Goal: Transaction & Acquisition: Purchase product/service

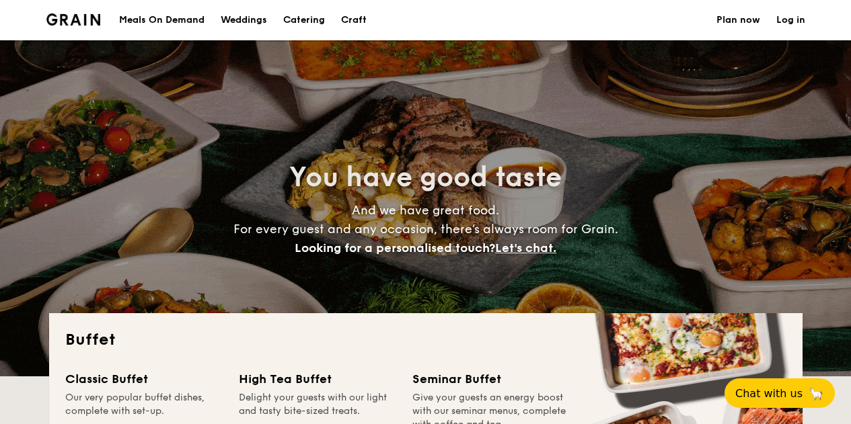
select select
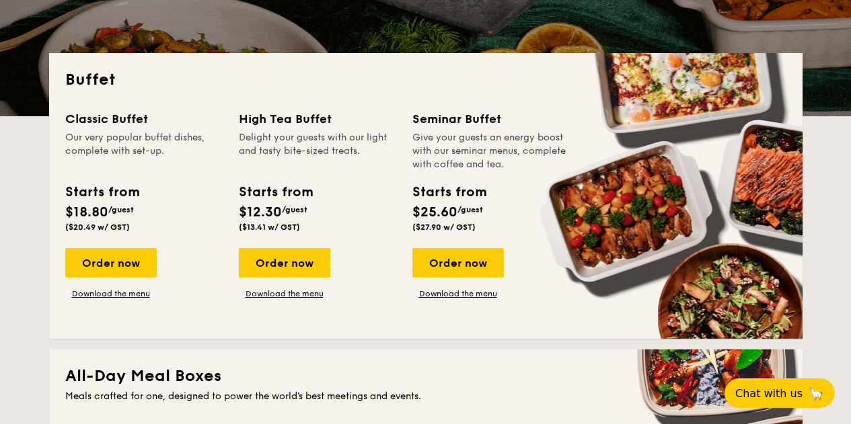
scroll to position [269, 0]
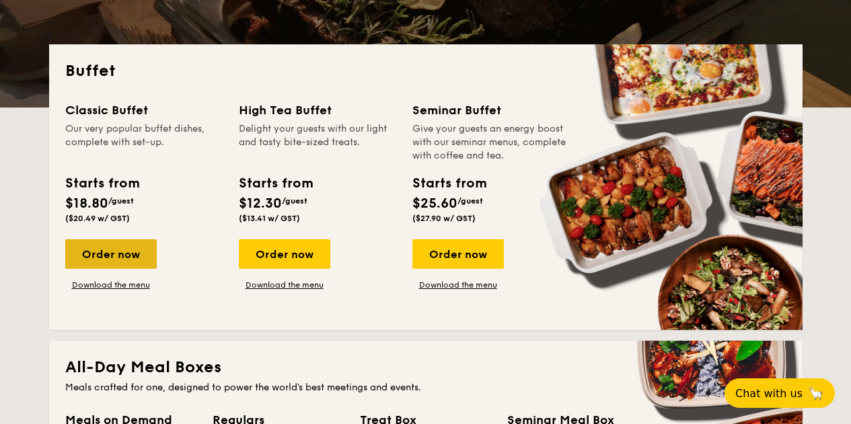
click at [115, 259] on div "Order now" at bounding box center [110, 254] width 91 height 30
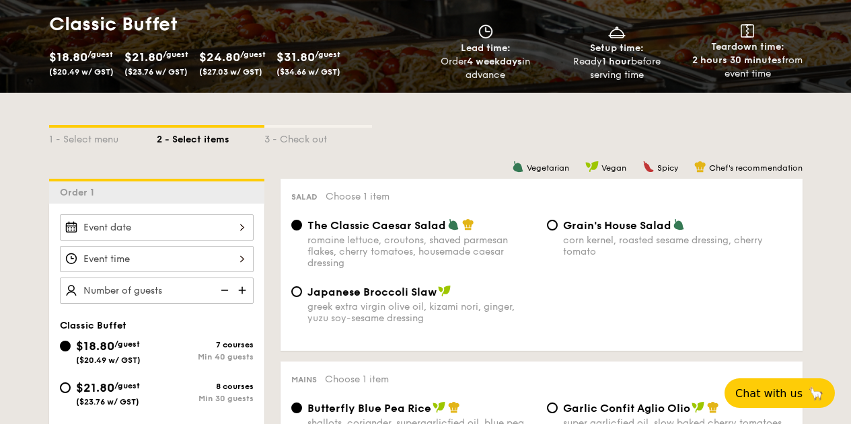
scroll to position [268, 0]
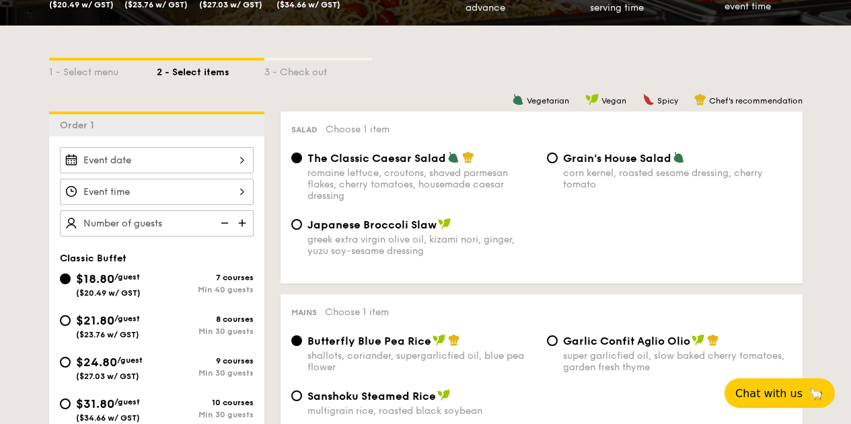
click at [248, 160] on input "Smoked Mesquite Whole Chicken brined in our in-house blend of herbs and spices,…" at bounding box center [157, 160] width 194 height 26
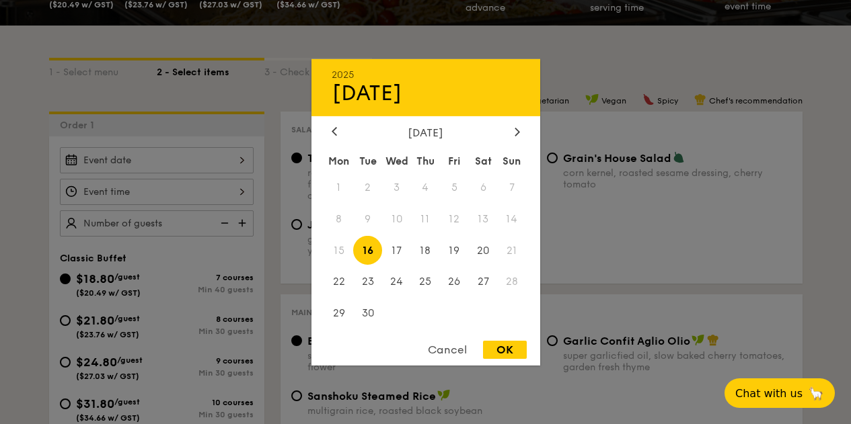
click at [229, 237] on div at bounding box center [425, 212] width 851 height 424
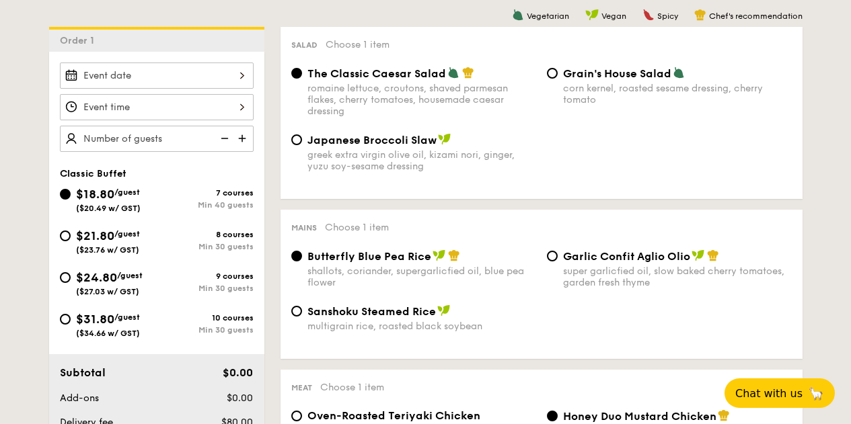
scroll to position [335, 0]
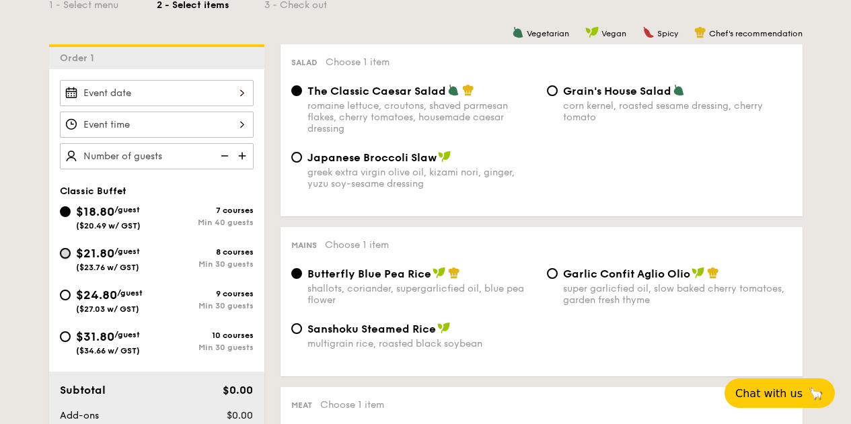
click at [68, 254] on input "$21.80 /guest ($23.76 w/ GST) 8 courses Min 30 guests" at bounding box center [65, 253] width 11 height 11
radio input "true"
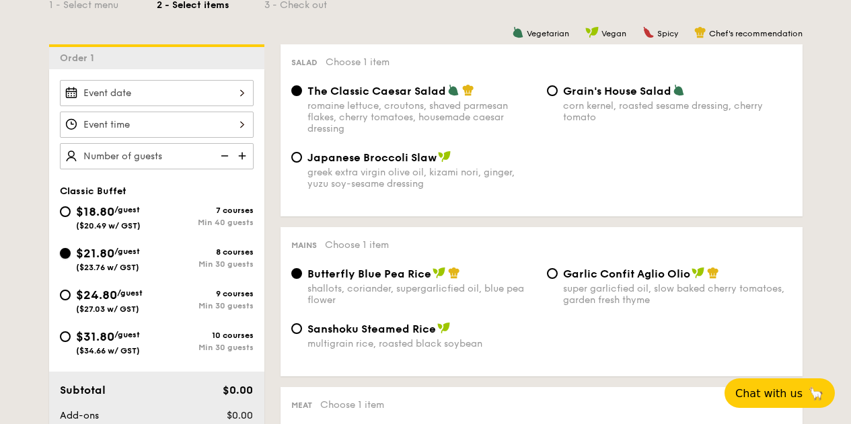
radio input "true"
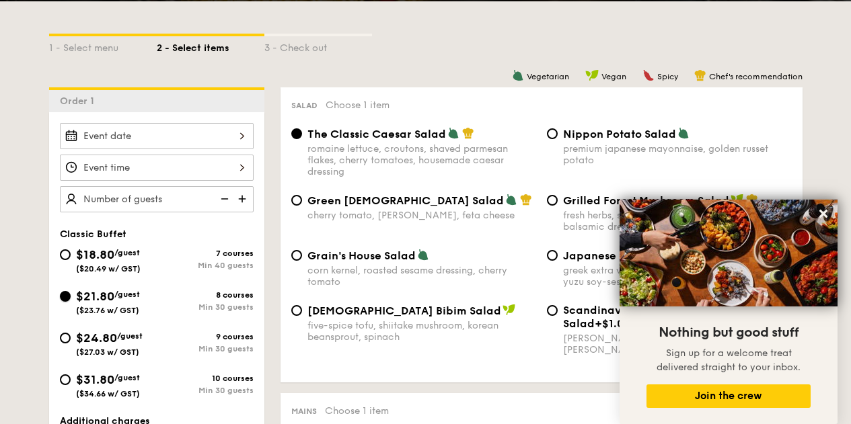
scroll to position [334, 0]
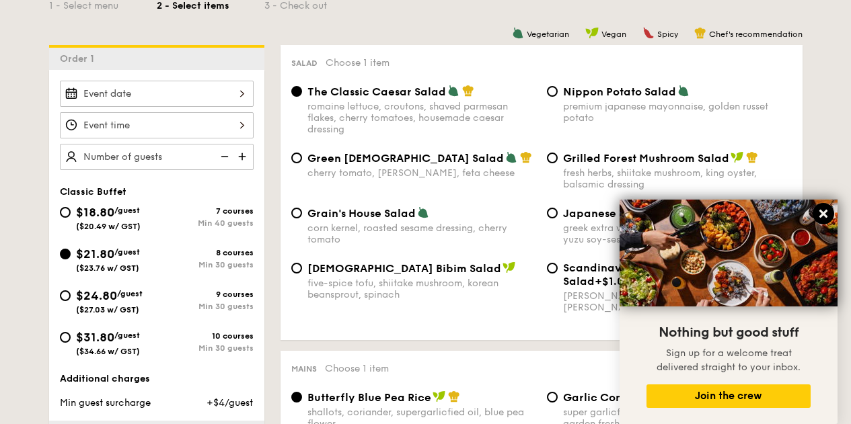
click at [823, 215] on icon at bounding box center [823, 214] width 8 height 8
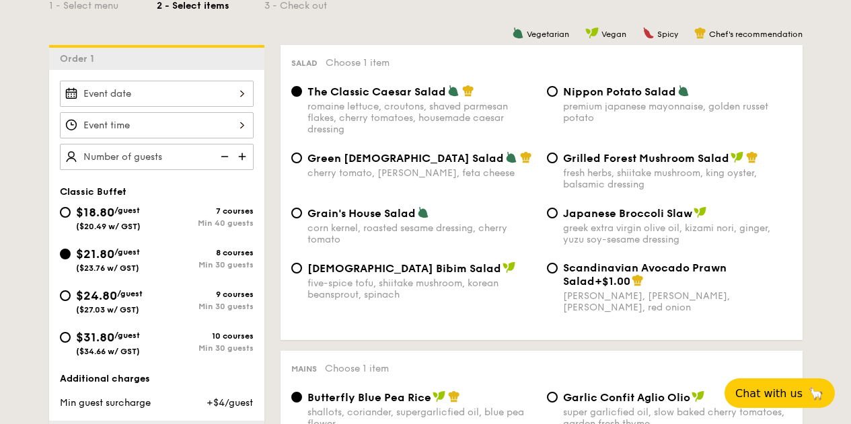
click at [100, 216] on span "$18.80" at bounding box center [95, 212] width 38 height 15
click at [71, 216] on input "$18.80 /guest ($20.49 w/ GST) 7 courses Min 40 guests" at bounding box center [65, 212] width 11 height 11
radio input "true"
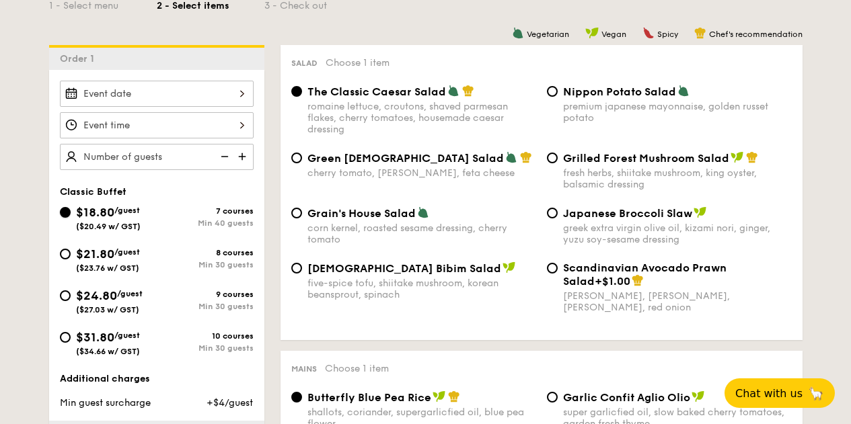
radio input "true"
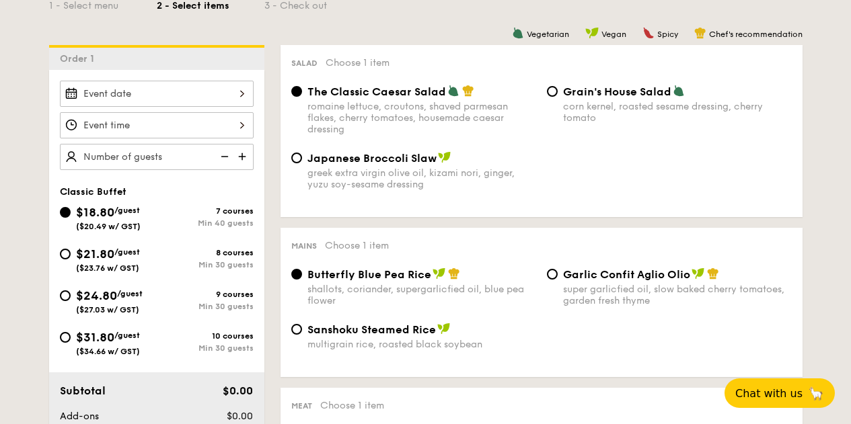
click at [96, 256] on span "$21.80" at bounding box center [95, 254] width 38 height 15
click at [71, 256] on input "$21.80 /guest ($23.76 w/ GST) 8 courses Min 30 guests" at bounding box center [65, 254] width 11 height 11
radio input "true"
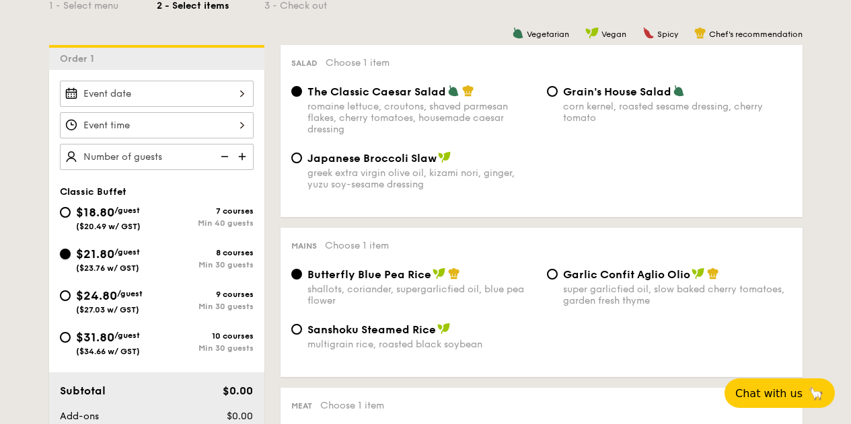
radio input "true"
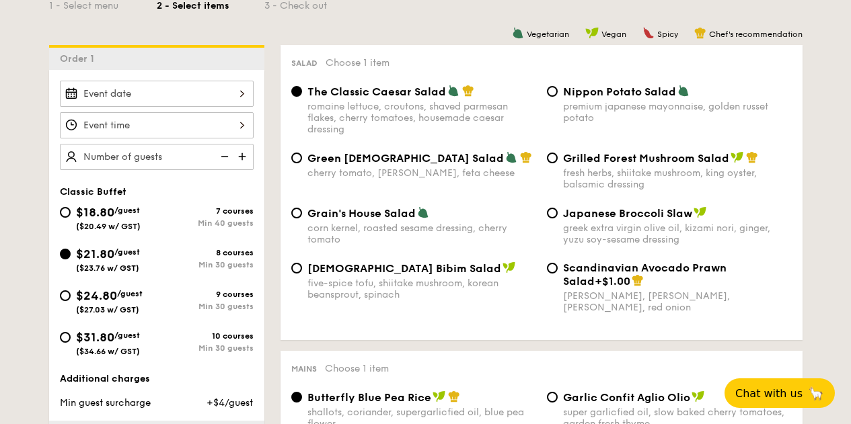
click at [578, 88] on span "Nippon Potato Salad" at bounding box center [619, 91] width 113 height 13
click at [558, 88] on input "Nippon Potato Salad premium japanese mayonnaise, golden russet potato" at bounding box center [552, 91] width 11 height 11
radio input "true"
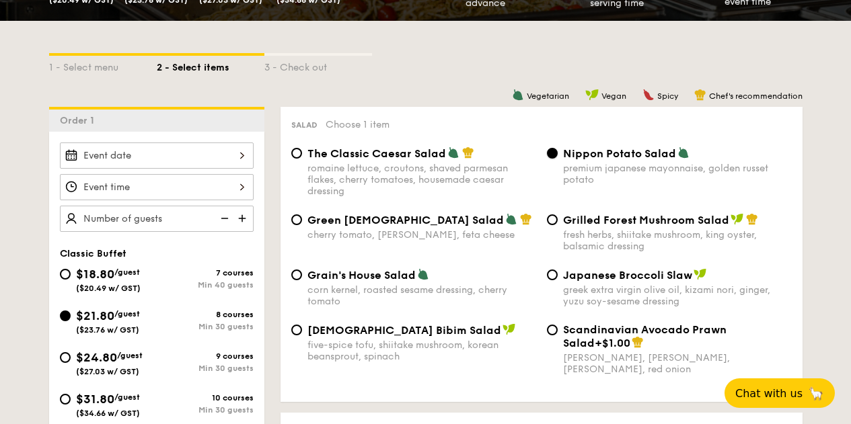
scroll to position [267, 0]
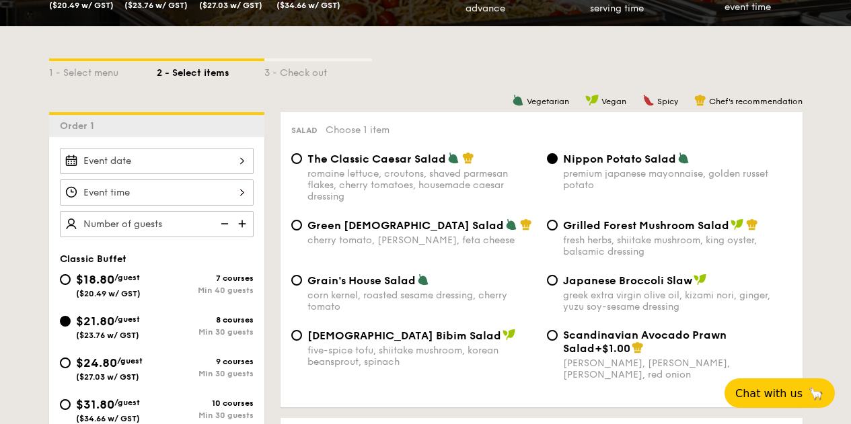
click at [200, 157] on input "Smoked Mesquite Whole Chicken brined in our in-house blend of herbs and spices,…" at bounding box center [157, 161] width 194 height 26
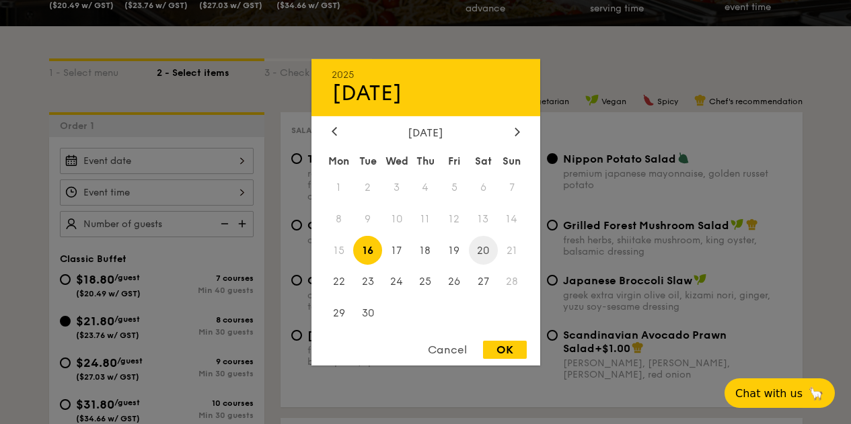
click at [483, 247] on span "20" at bounding box center [483, 250] width 29 height 29
click at [498, 350] on div "OK" at bounding box center [505, 350] width 44 height 18
type input "[DATE]"
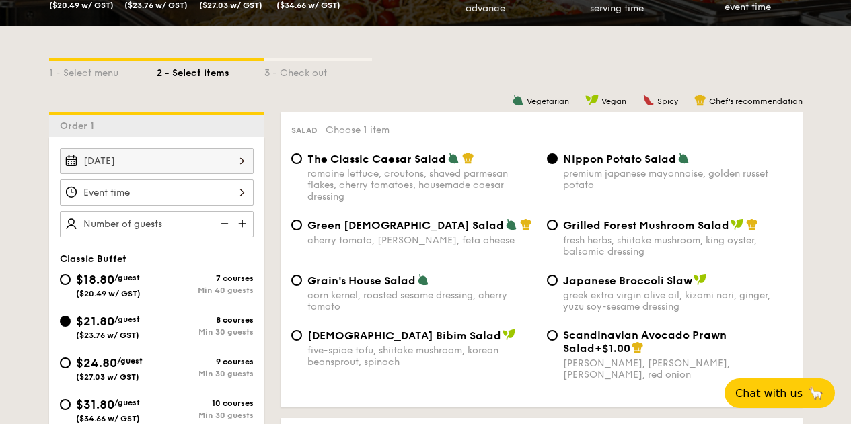
click at [180, 190] on input "Smoked Mesquite Whole Chicken brined in our in-house blend of herbs and spices,…" at bounding box center [157, 193] width 194 height 26
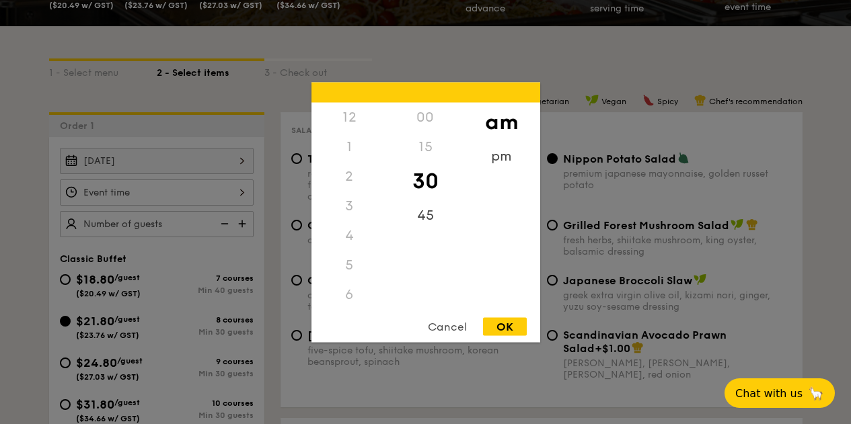
scroll to position [148, 0]
click at [503, 155] on div "pm" at bounding box center [501, 160] width 76 height 39
click at [348, 149] on div "6" at bounding box center [349, 151] width 76 height 39
click at [504, 320] on div "OK" at bounding box center [505, 326] width 44 height 18
type input "6:30PM"
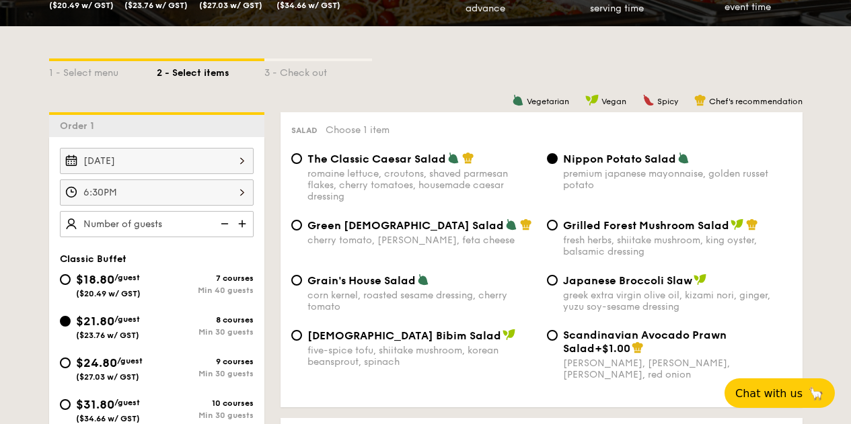
click at [243, 222] on img at bounding box center [243, 224] width 20 height 26
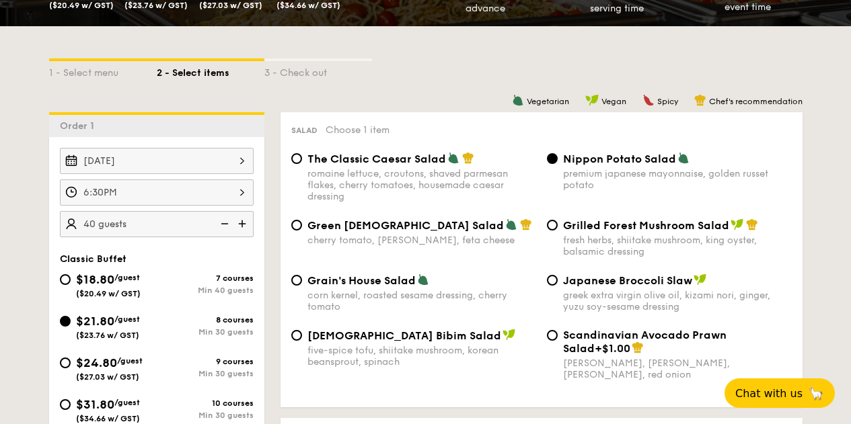
click at [243, 222] on img at bounding box center [243, 224] width 20 height 26
click at [227, 226] on img at bounding box center [223, 224] width 20 height 26
type input "40 guests"
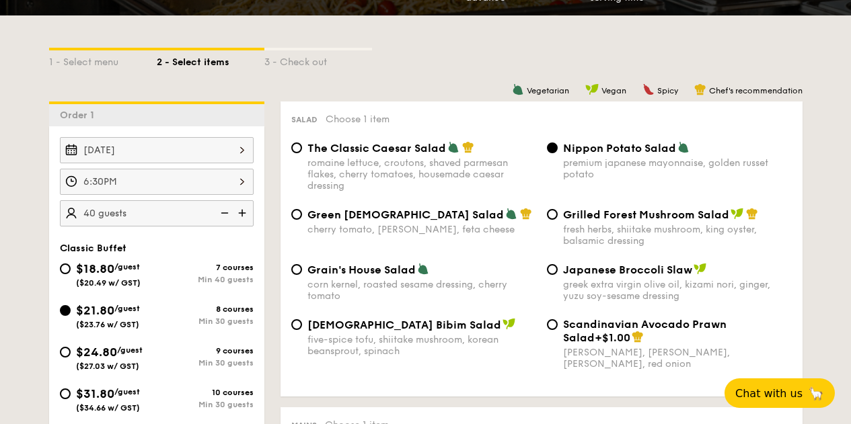
scroll to position [267, 0]
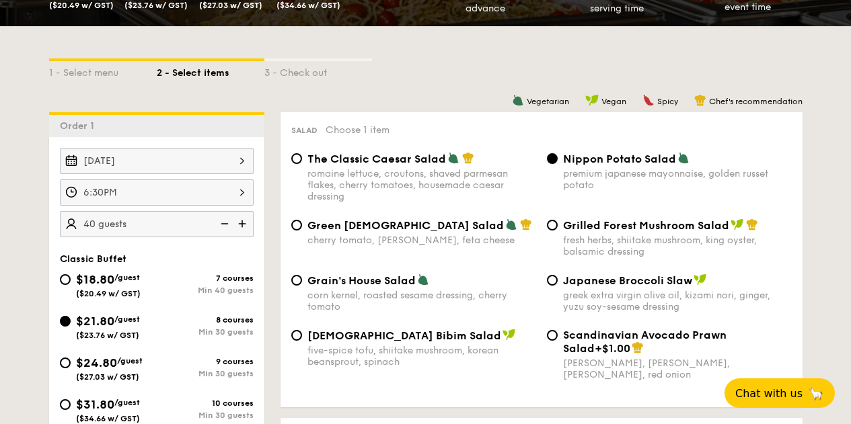
click at [113, 287] on div "$18.80 /guest ($20.49 w/ GST)" at bounding box center [108, 284] width 65 height 28
click at [71, 285] on input "$18.80 /guest ($20.49 w/ GST) 7 courses Min 40 guests" at bounding box center [65, 279] width 11 height 11
radio input "true"
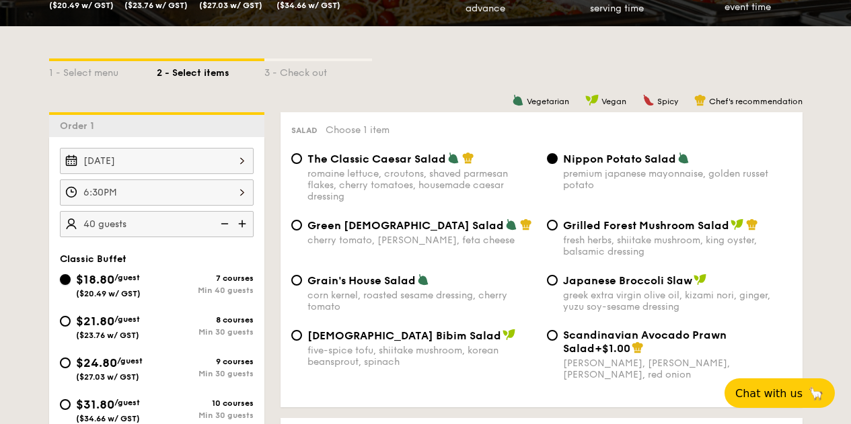
radio input "true"
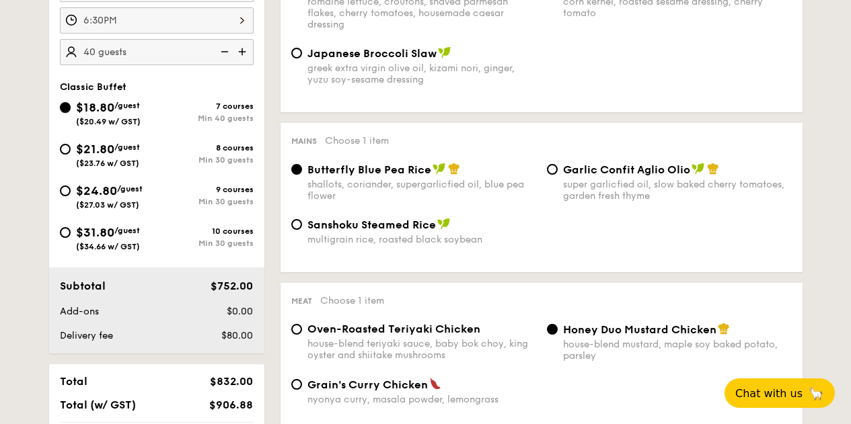
scroll to position [469, 0]
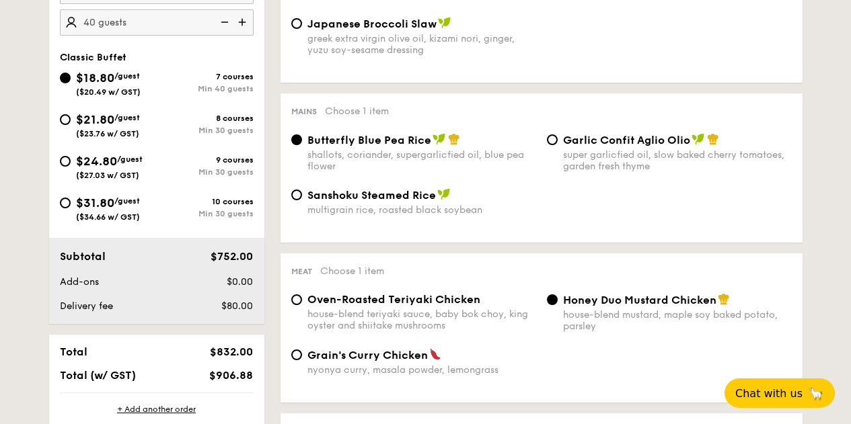
click at [364, 201] on span "Sanshoku Steamed Rice" at bounding box center [371, 195] width 128 height 13
click at [302, 200] on input "Sanshoku Steamed Rice multigrain rice, roasted black soybean" at bounding box center [296, 195] width 11 height 11
radio input "true"
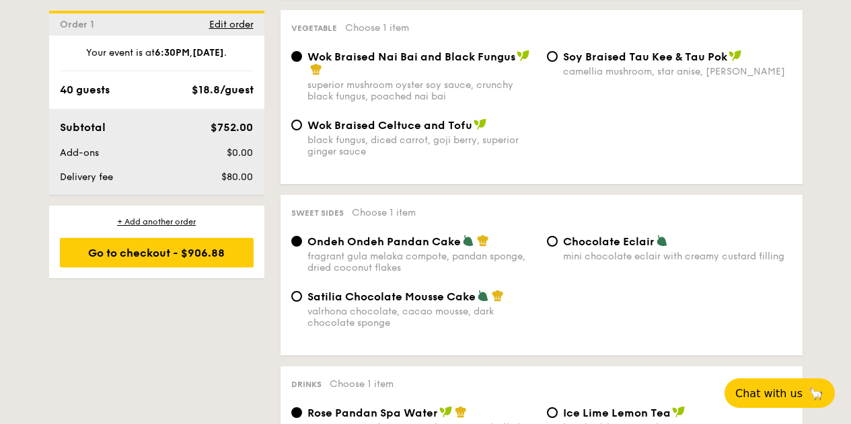
scroll to position [1005, 0]
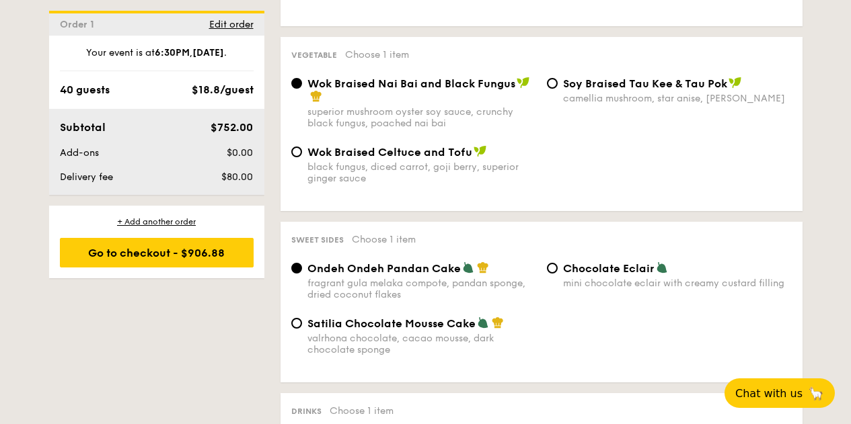
click at [586, 270] on span "Chocolate Eclair" at bounding box center [608, 268] width 91 height 13
click at [558, 270] on input "Chocolate Eclair mini chocolate eclair with creamy custard filling" at bounding box center [552, 268] width 11 height 11
radio input "true"
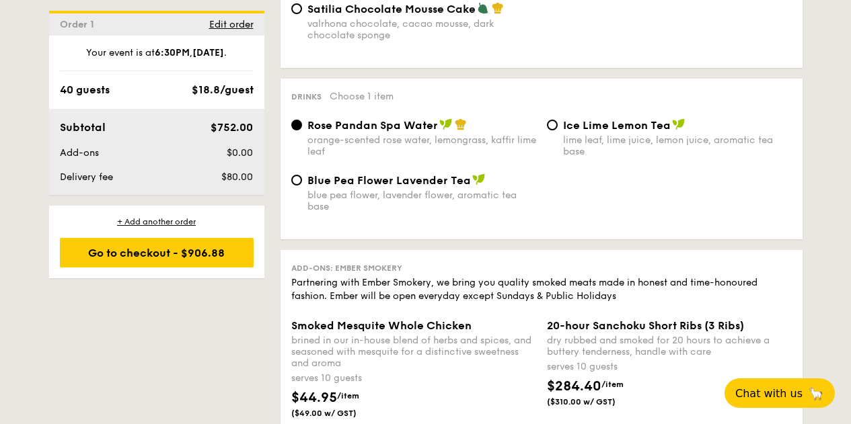
scroll to position [1340, 0]
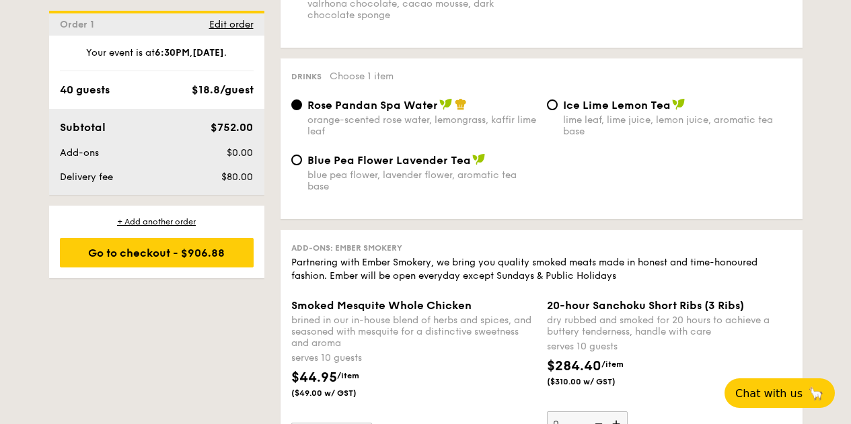
click at [587, 111] on span "Ice Lime Lemon Tea" at bounding box center [617, 105] width 108 height 13
click at [558, 110] on input "Ice Lime Lemon Tea lime leaf, lime juice, lemon juice, aromatic tea base" at bounding box center [552, 105] width 11 height 11
radio input "true"
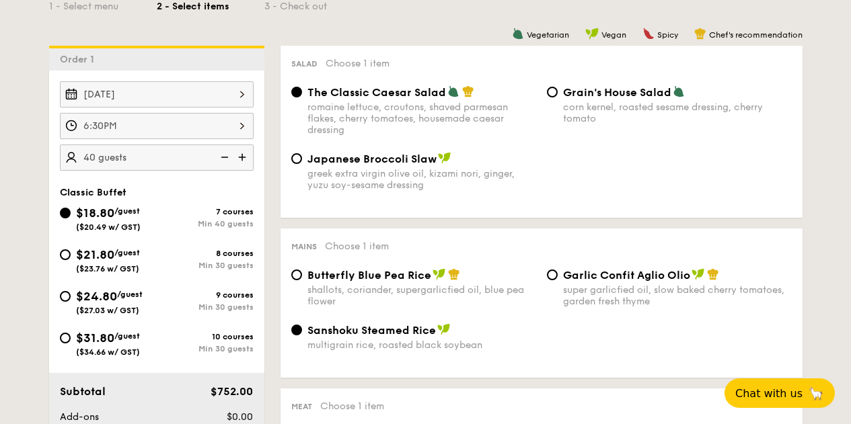
scroll to position [335, 0]
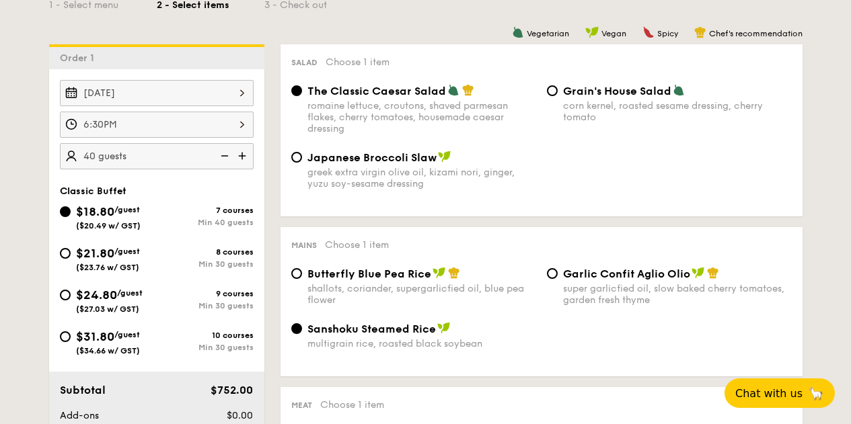
drag, startPoint x: 502, startPoint y: 93, endPoint x: 303, endPoint y: 90, distance: 199.1
click at [303, 90] on div "The Classic Caesar Salad romaine lettuce, croutons, shaved parmesan flakes, che…" at bounding box center [414, 109] width 256 height 50
copy span "The Classic Caesar Salad"
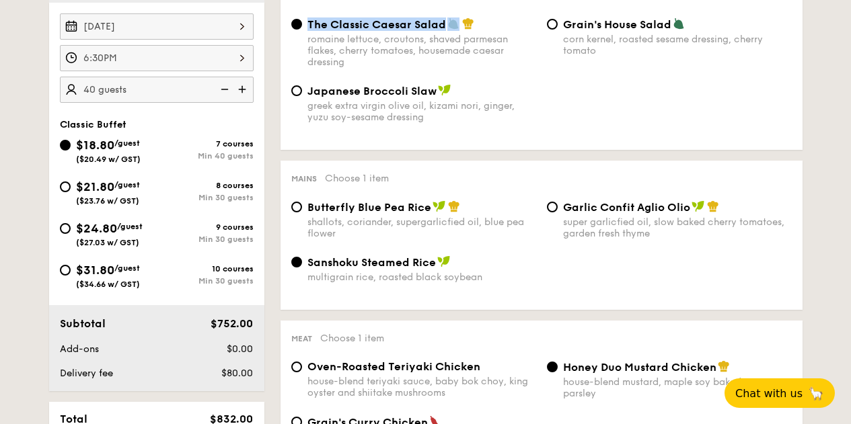
drag, startPoint x: 262, startPoint y: 153, endPoint x: 59, endPoint y: 120, distance: 205.1
click at [59, 120] on div "Classic Buffet $18.80 /guest ($20.49 w/ GST) 7 courses Min 40 guests $21.80 /gu…" at bounding box center [156, 211] width 215 height 184
copy div "Classic Buffet $18.80 /guest ($20.49 w/ GST) 7 courses Min 40 guests"
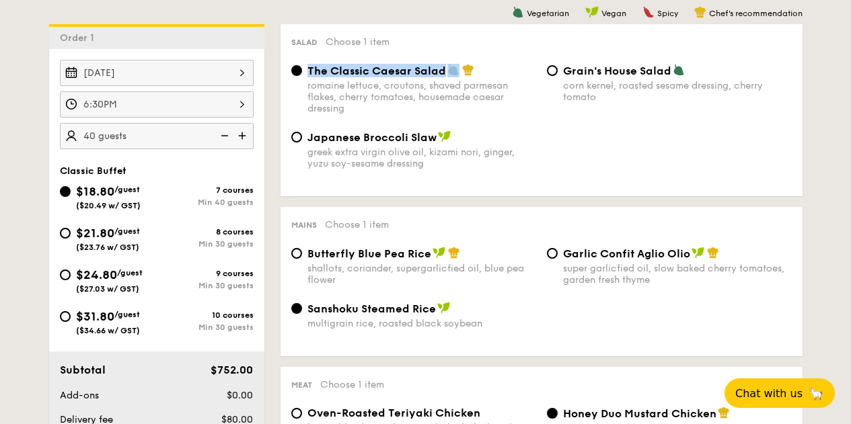
scroll to position [335, 0]
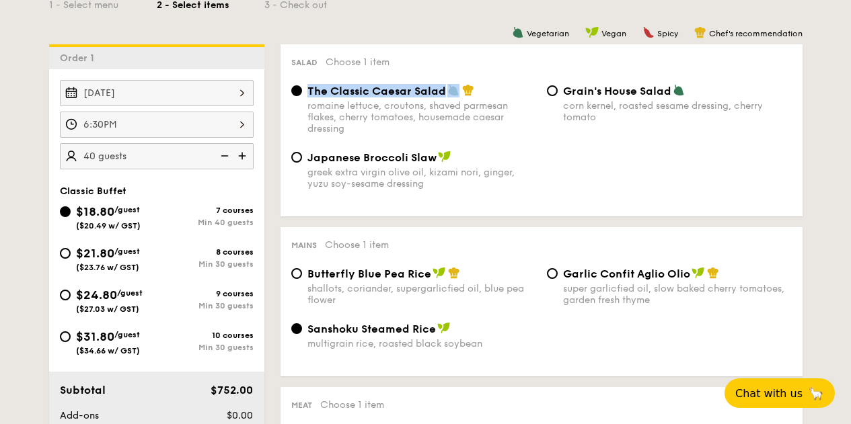
drag, startPoint x: 443, startPoint y: 93, endPoint x: 307, endPoint y: 93, distance: 135.9
click at [307, 92] on span "The Classic Caesar Salad" at bounding box center [376, 91] width 139 height 13
copy span "The Classic Caesar Salad"
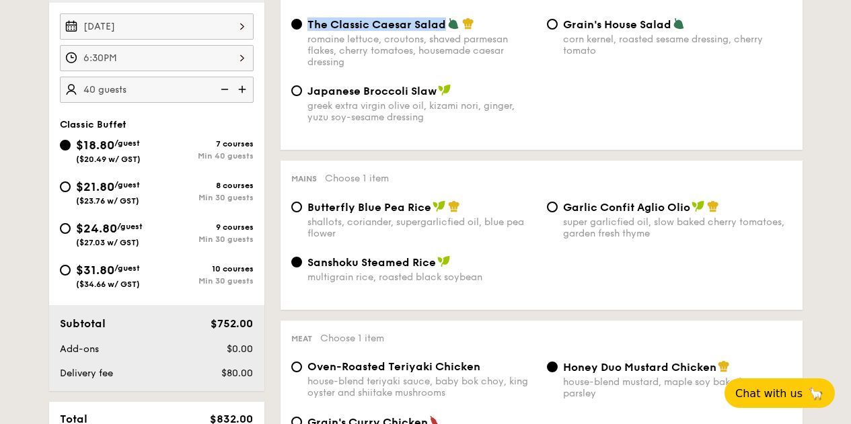
drag, startPoint x: 435, startPoint y: 264, endPoint x: 303, endPoint y: 266, distance: 132.5
click at [303, 266] on div "Sanshoku Steamed Rice multigrain rice, roasted black soybean" at bounding box center [414, 270] width 256 height 28
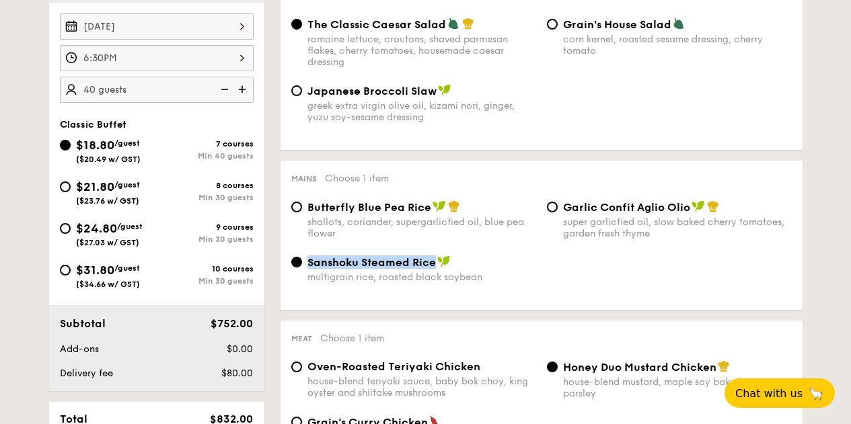
copy span "Sanshoku Steamed Rice"
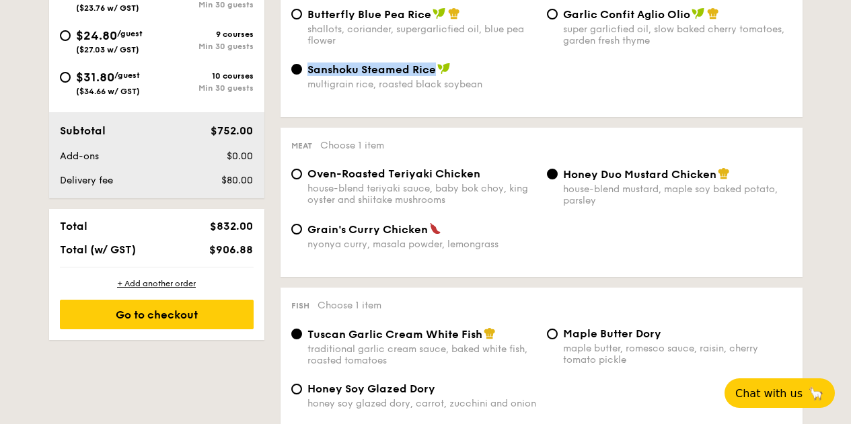
scroll to position [603, 0]
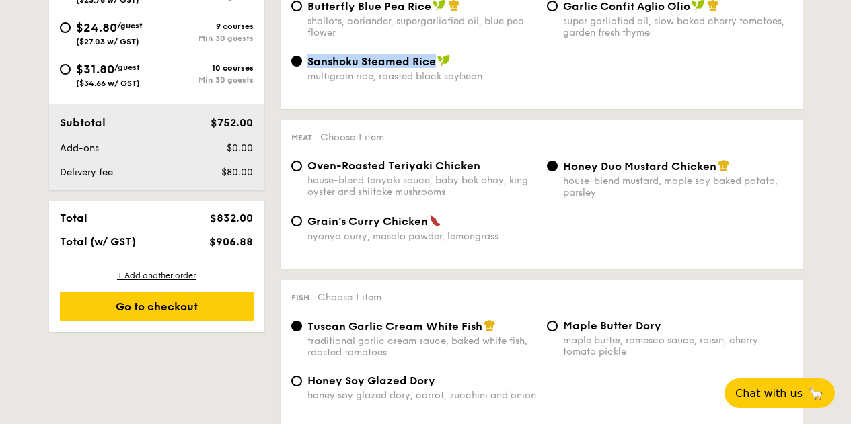
drag, startPoint x: 714, startPoint y: 167, endPoint x: 566, endPoint y: 170, distance: 148.0
click at [566, 170] on span "Honey Duo Mustard Chicken" at bounding box center [639, 166] width 153 height 13
copy span "Honey Duo Mustard Chicken"
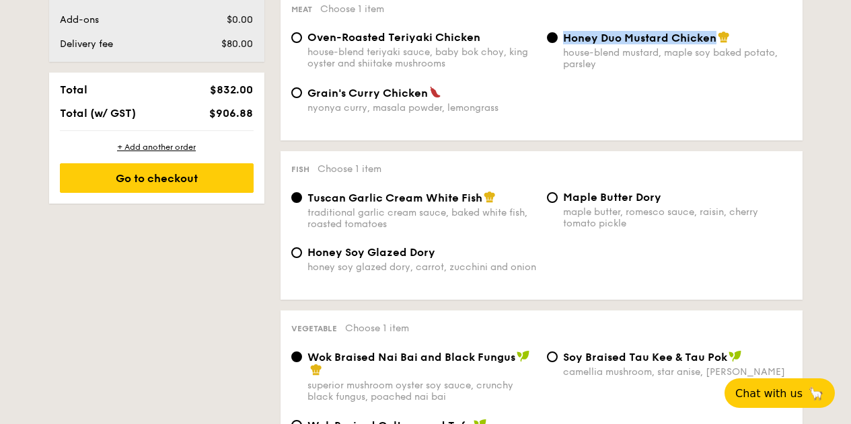
scroll to position [737, 0]
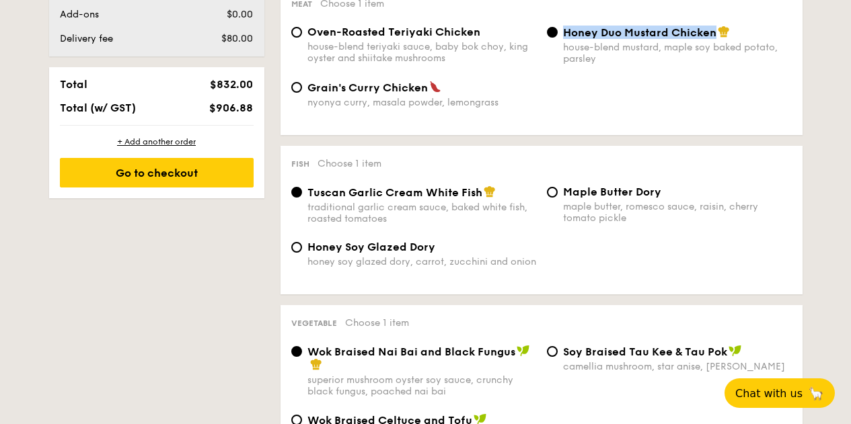
drag, startPoint x: 483, startPoint y: 194, endPoint x: 390, endPoint y: 196, distance: 92.9
click at [390, 196] on div "Tuscan Garlic Cream White Fish" at bounding box center [421, 192] width 229 height 13
drag, startPoint x: 482, startPoint y: 194, endPoint x: 404, endPoint y: 194, distance: 78.0
click at [449, 194] on div "Tuscan Garlic Cream White Fish" at bounding box center [421, 192] width 229 height 13
drag, startPoint x: 309, startPoint y: 194, endPoint x: 483, endPoint y: 194, distance: 173.5
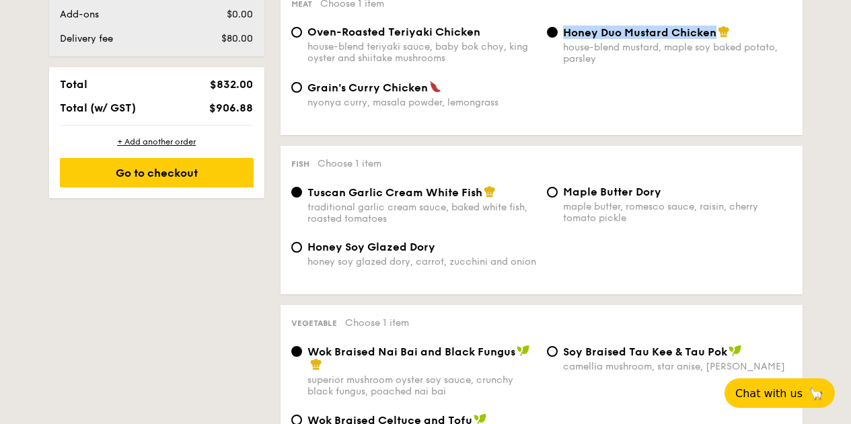
click at [483, 194] on div "Tuscan Garlic Cream White Fish" at bounding box center [421, 192] width 229 height 13
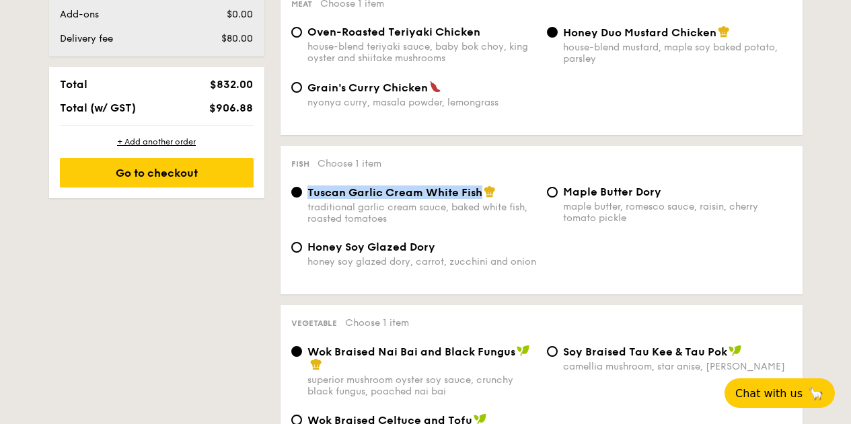
copy span "Tuscan Garlic Cream White Fish"
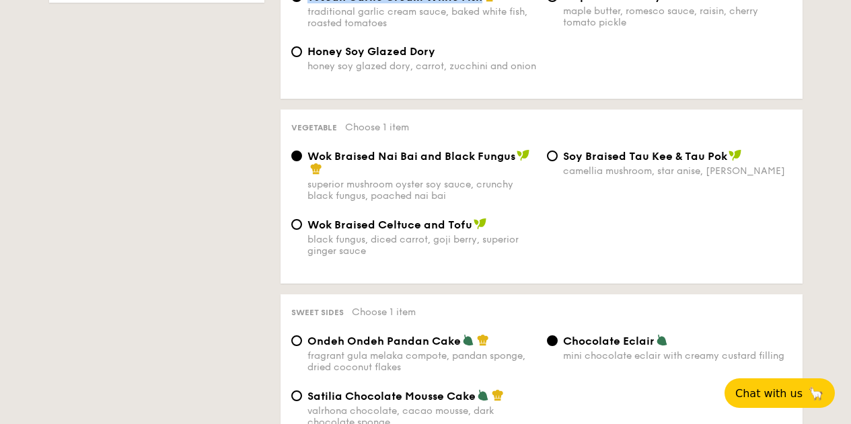
scroll to position [938, 0]
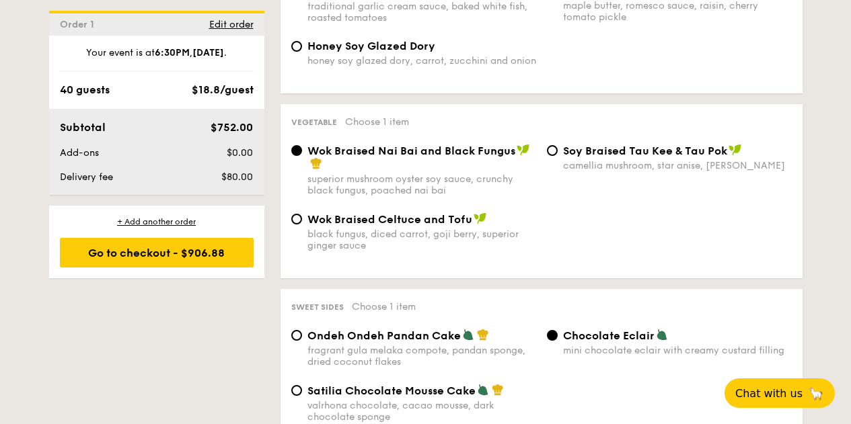
drag, startPoint x: 515, startPoint y: 157, endPoint x: 310, endPoint y: 153, distance: 205.2
click at [310, 153] on span "Wok Braised Nai Bai and Black Fungus" at bounding box center [411, 151] width 208 height 13
copy span "Wok Braised Nai Bai and Black Fungus"
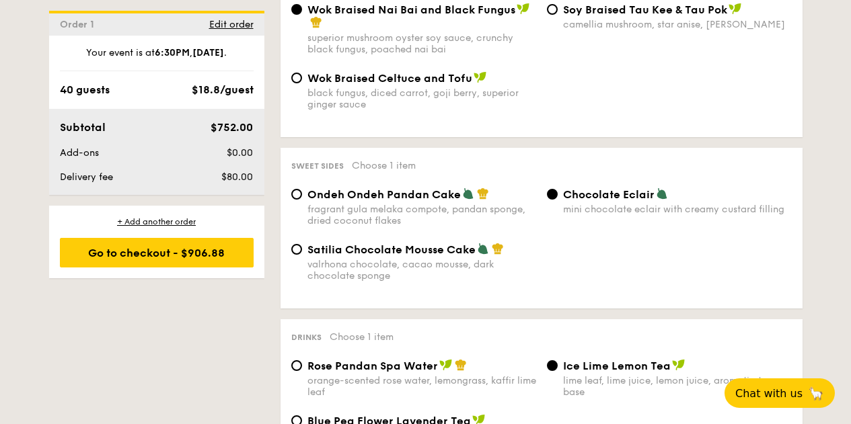
scroll to position [1139, 0]
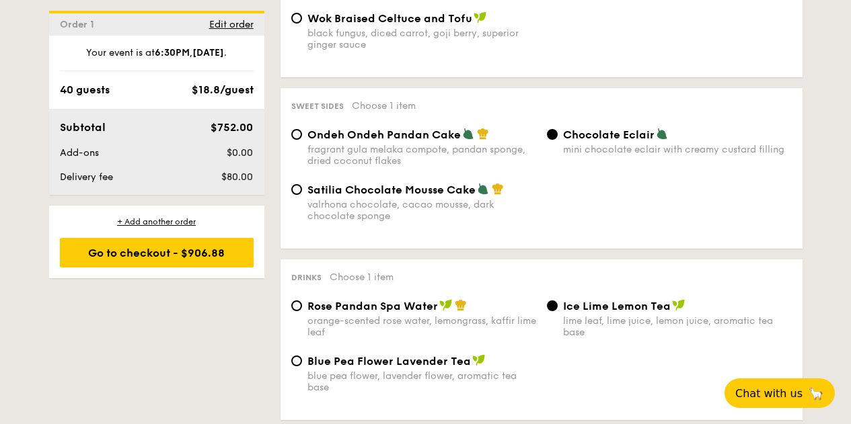
drag, startPoint x: 654, startPoint y: 135, endPoint x: 603, endPoint y: 135, distance: 51.1
click at [602, 135] on div "Chocolate Eclair" at bounding box center [677, 134] width 229 height 13
drag, startPoint x: 657, startPoint y: 136, endPoint x: 632, endPoint y: 139, distance: 25.0
click at [632, 138] on div "Chocolate Eclair" at bounding box center [677, 134] width 229 height 13
drag, startPoint x: 565, startPoint y: 137, endPoint x: 654, endPoint y: 137, distance: 88.8
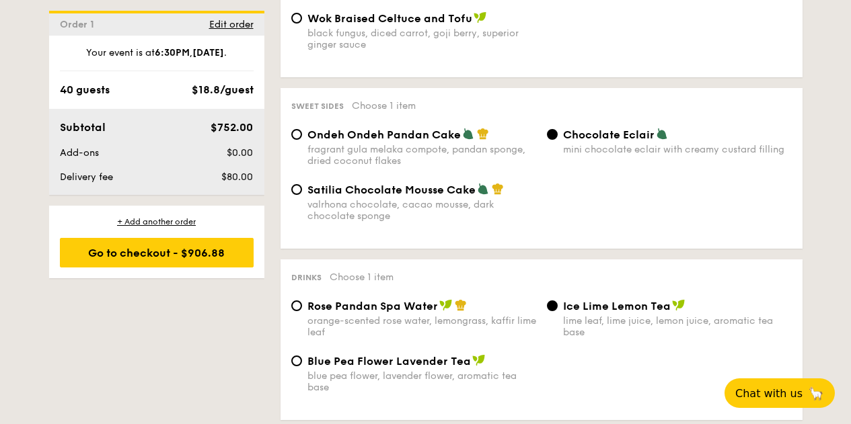
click at [654, 137] on div "Chocolate Eclair" at bounding box center [677, 134] width 229 height 13
click at [651, 137] on span "Chocolate Eclair" at bounding box center [608, 134] width 91 height 13
click at [558, 137] on input "Chocolate Eclair mini chocolate eclair with creamy custard filling" at bounding box center [552, 134] width 11 height 11
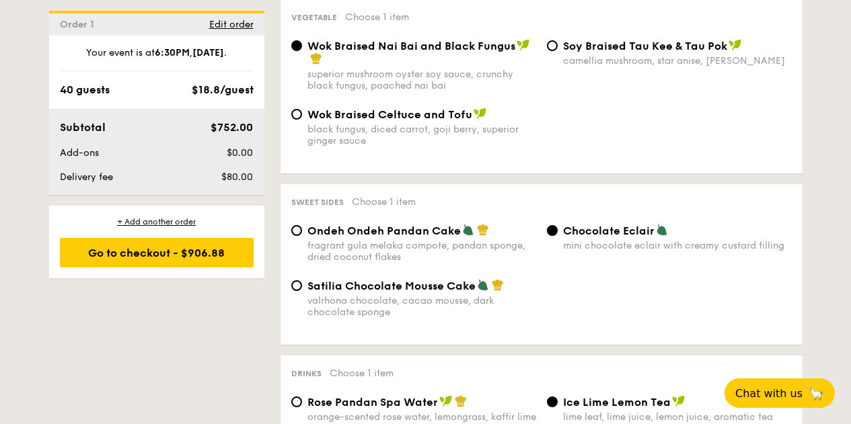
scroll to position [1072, 0]
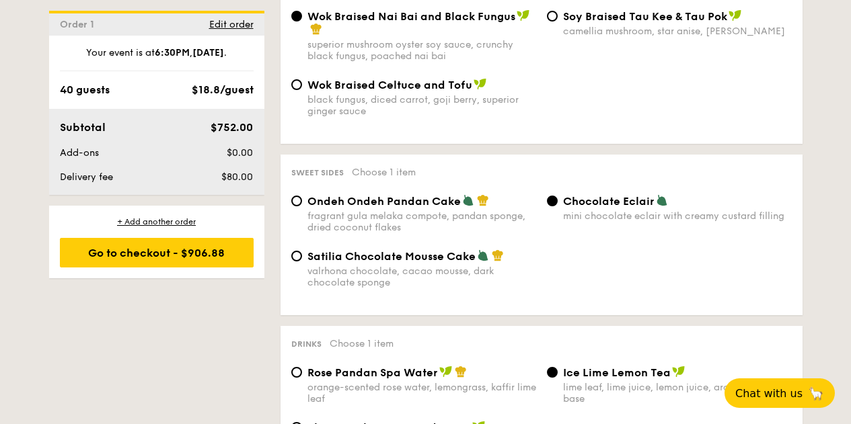
click at [560, 216] on label "Chocolate Eclair mini chocolate eclair with creamy custard filling" at bounding box center [669, 215] width 245 height 13
click at [558, 206] on input "Chocolate Eclair mini chocolate eclair with creamy custard filling" at bounding box center [552, 201] width 11 height 11
drag, startPoint x: 562, startPoint y: 202, endPoint x: 650, endPoint y: 202, distance: 88.1
click at [650, 202] on span "Chocolate Eclair" at bounding box center [608, 201] width 91 height 13
copy span "Chocolate Eclair"
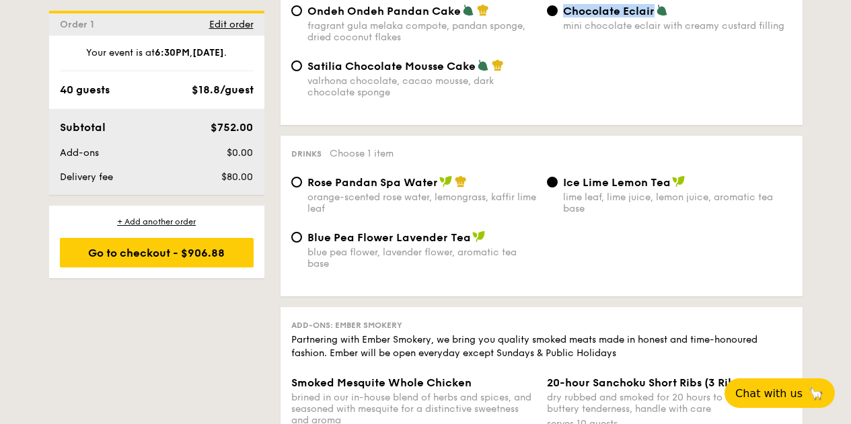
scroll to position [1273, 0]
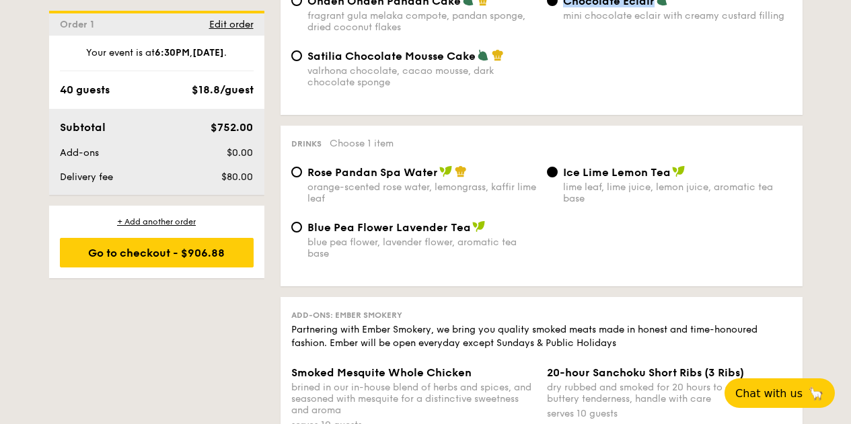
drag, startPoint x: 671, startPoint y: 173, endPoint x: 642, endPoint y: 175, distance: 29.7
click at [642, 175] on div "Ice Lime Lemon Tea" at bounding box center [677, 171] width 229 height 13
drag, startPoint x: 565, startPoint y: 176, endPoint x: 582, endPoint y: 172, distance: 17.8
click at [582, 172] on span "Ice Lime Lemon Tea" at bounding box center [617, 172] width 108 height 13
drag, startPoint x: 562, startPoint y: 174, endPoint x: 666, endPoint y: 173, distance: 103.6
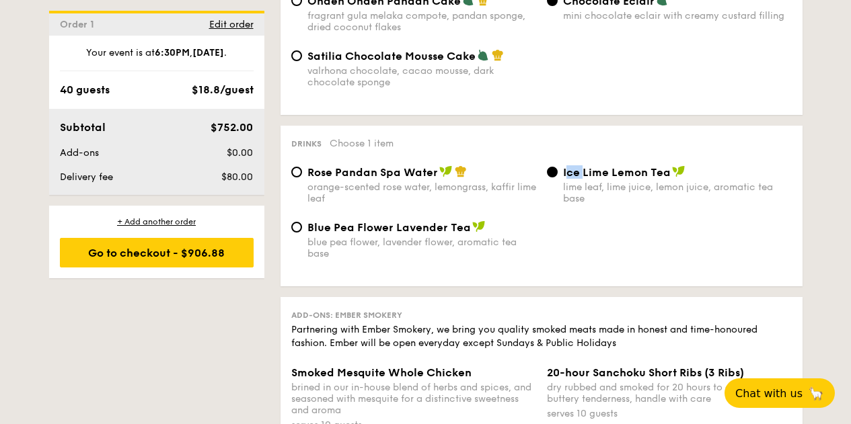
click at [666, 172] on span "Ice Lime Lemon Tea" at bounding box center [617, 172] width 108 height 13
copy span "Ice Lime Lemon Tea"
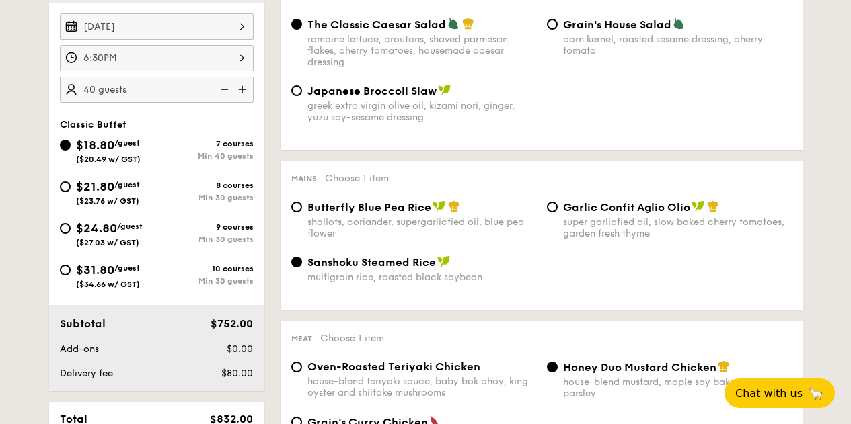
scroll to position [469, 0]
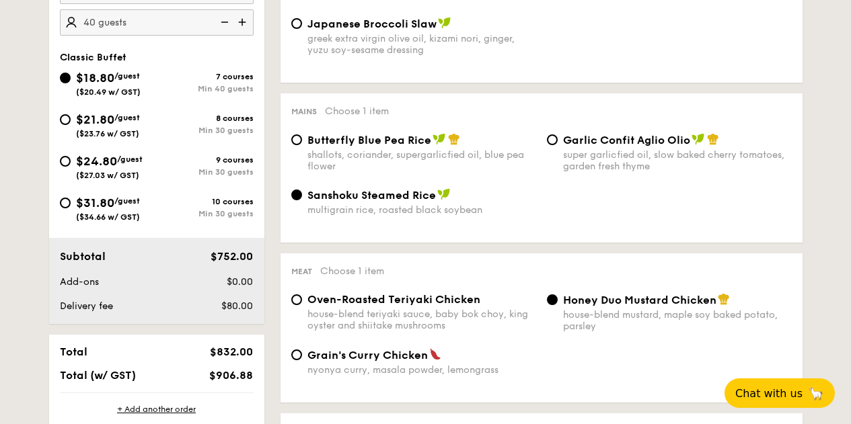
click at [111, 127] on div "$21.80 /guest ($23.76 w/ GST)" at bounding box center [108, 124] width 64 height 28
click at [71, 125] on input "$21.80 /guest ($23.76 w/ GST) 8 courses Min 30 guests" at bounding box center [65, 119] width 11 height 11
radio input "true"
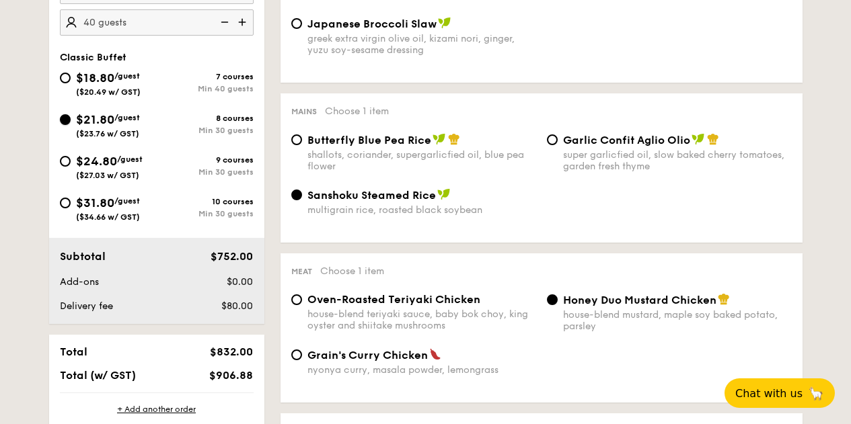
radio input "true"
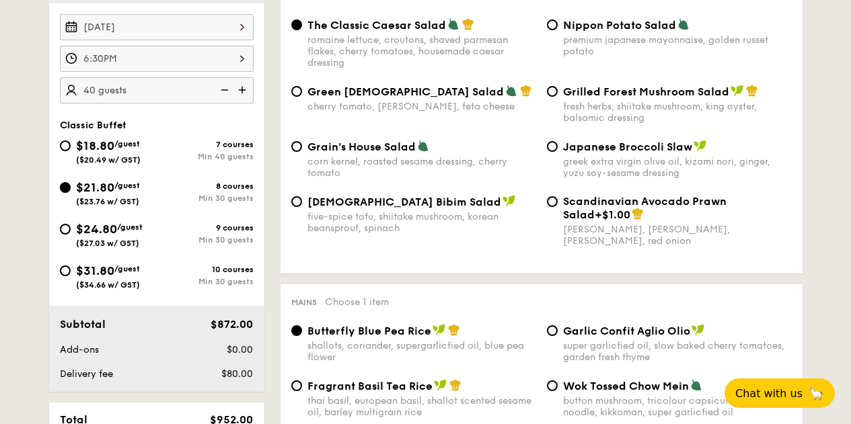
scroll to position [334, 0]
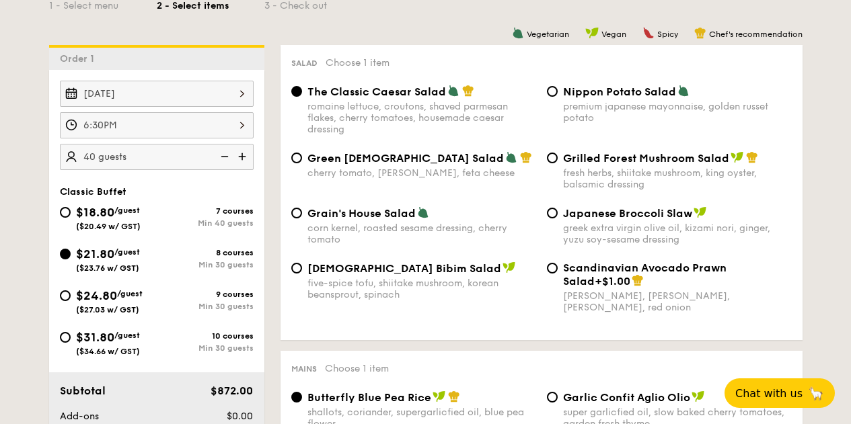
click at [81, 215] on span "$18.80" at bounding box center [95, 212] width 38 height 15
click at [71, 215] on input "$18.80 /guest ($20.49 w/ GST) 7 courses Min 40 guests" at bounding box center [65, 212] width 11 height 11
radio input "true"
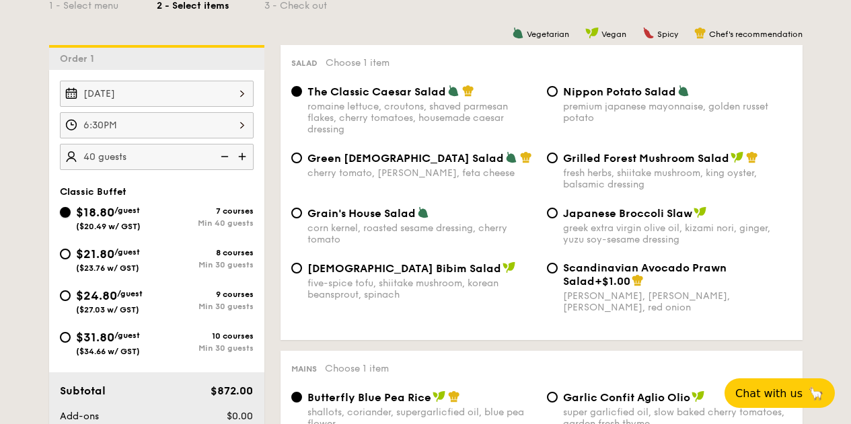
radio input "true"
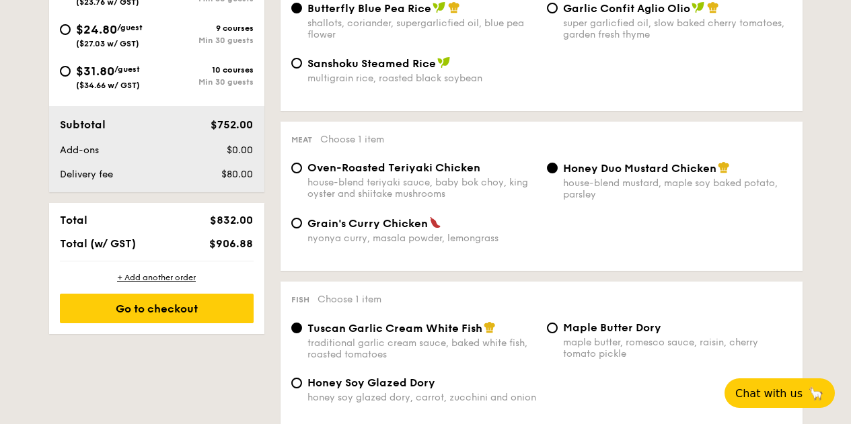
scroll to position [603, 0]
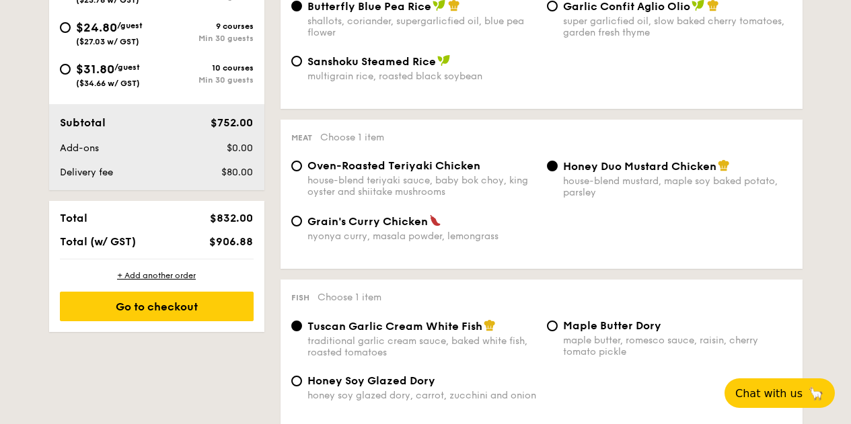
click at [253, 240] on div "$906.88" at bounding box center [218, 241] width 82 height 13
drag, startPoint x: 63, startPoint y: 123, endPoint x: 188, endPoint y: 126, distance: 125.1
click at [188, 126] on div "Subtotal $752.00" at bounding box center [156, 123] width 204 height 16
click at [55, 124] on div "Subtotal" at bounding box center [115, 123] width 122 height 16
drag, startPoint x: 254, startPoint y: 241, endPoint x: 52, endPoint y: 120, distance: 235.3
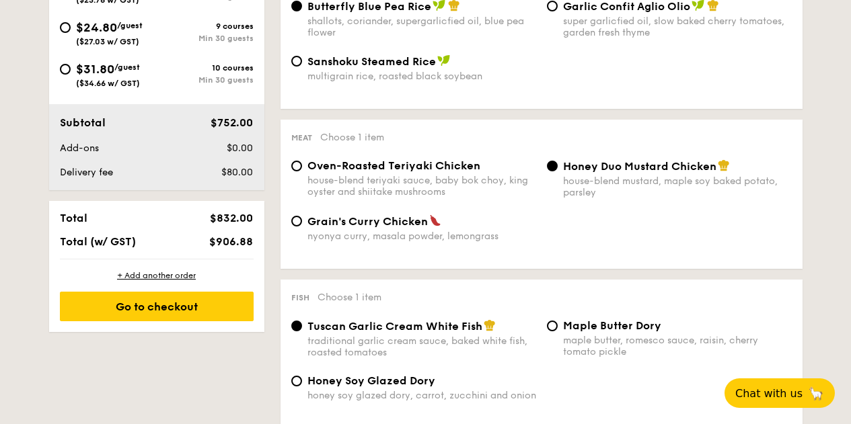
click at [52, 117] on div "Order 1 [DATE] 6:30PM 40 guests Classic Buffet $18.80 /guest ($20.49 w/ GST) 7 …" at bounding box center [156, 55] width 215 height 556
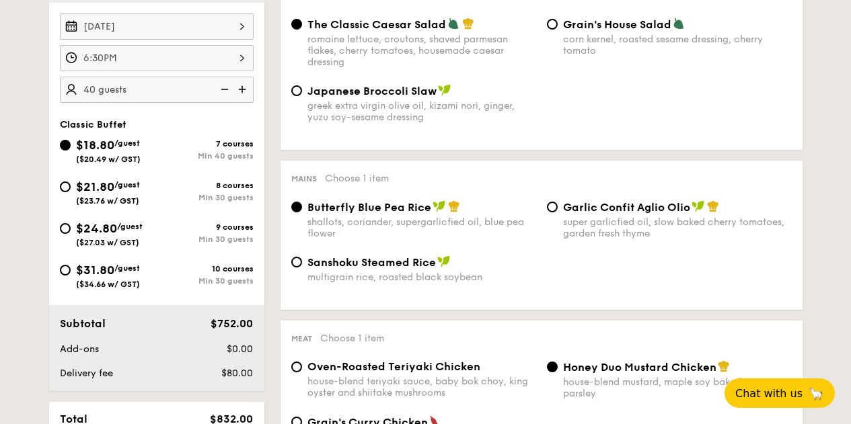
scroll to position [335, 0]
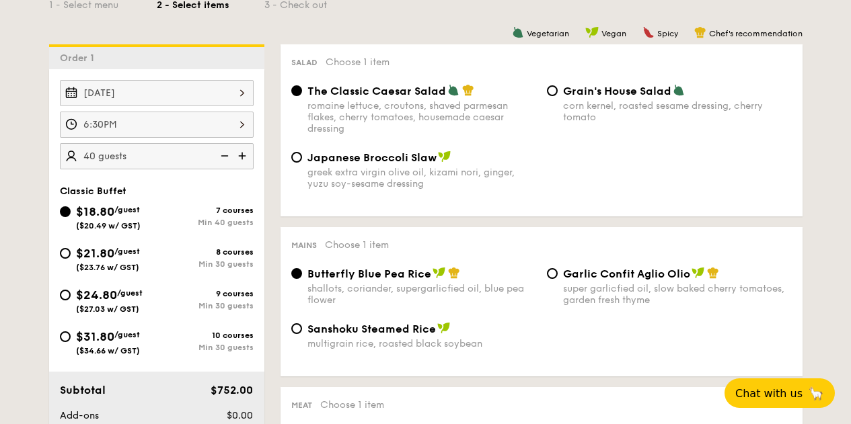
click at [107, 262] on div "$21.80 /guest ($23.76 w/ GST)" at bounding box center [108, 258] width 64 height 28
click at [71, 259] on input "$21.80 /guest ($23.76 w/ GST) 8 courses Min 30 guests" at bounding box center [65, 253] width 11 height 11
radio input "true"
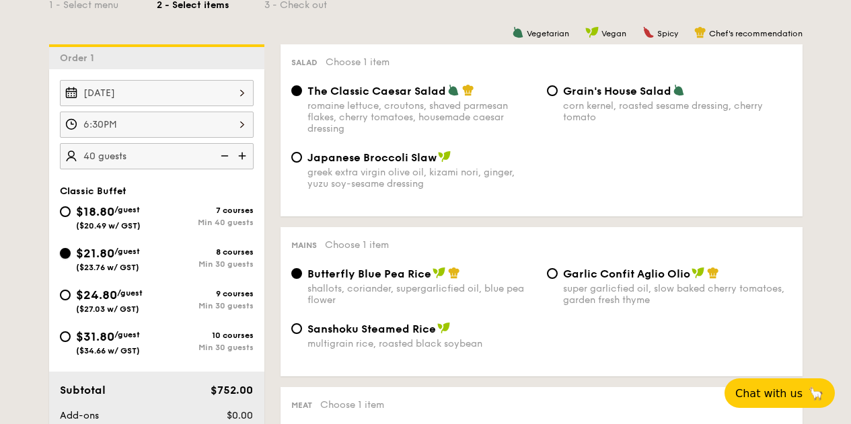
radio input "true"
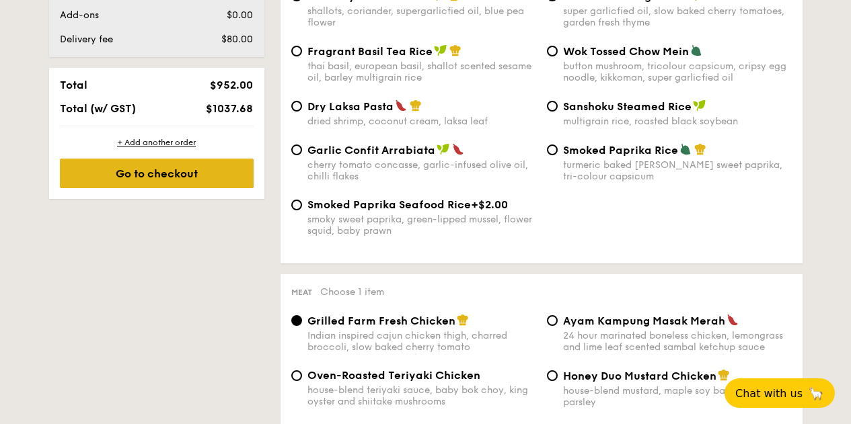
scroll to position [468, 0]
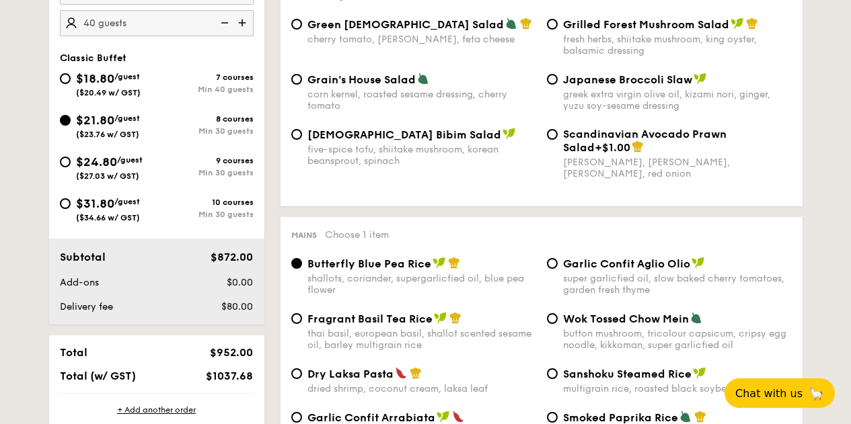
drag, startPoint x: 152, startPoint y: 170, endPoint x: 172, endPoint y: 170, distance: 20.2
click at [152, 170] on div "$24.80 /guest ($27.03 w/ GST)" at bounding box center [108, 167] width 97 height 28
click at [71, 167] on input "$24.80 /guest ($27.03 w/ GST) 9 courses Min 30 guests" at bounding box center [65, 162] width 11 height 11
radio input "true"
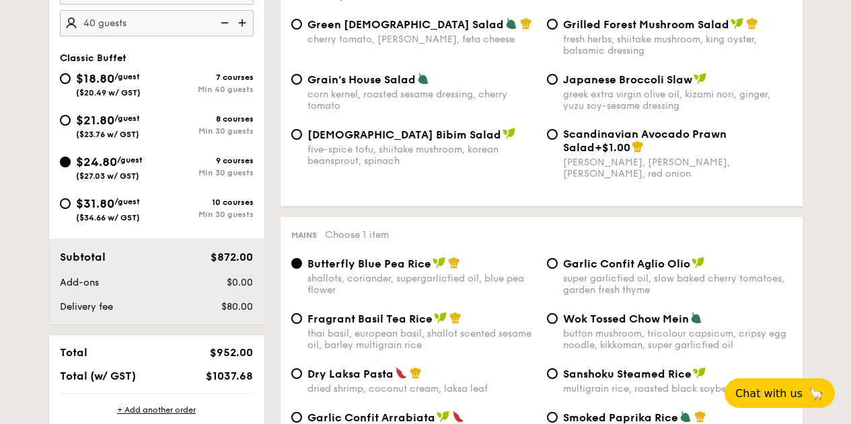
radio input "true"
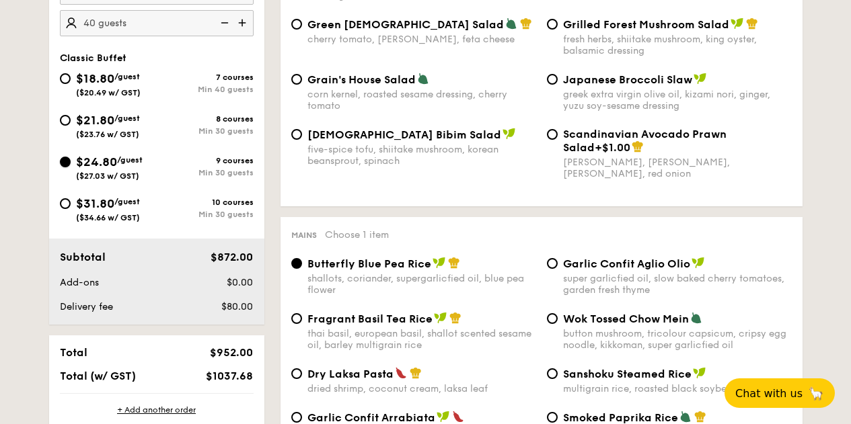
radio input "true"
drag, startPoint x: 127, startPoint y: 135, endPoint x: 153, endPoint y: 144, distance: 27.9
click at [127, 135] on span "($23.76 w/ GST)" at bounding box center [107, 134] width 63 height 9
click at [71, 126] on input "$21.80 /guest ($23.76 w/ GST) 8 courses Min 30 guests" at bounding box center [65, 120] width 11 height 11
radio input "true"
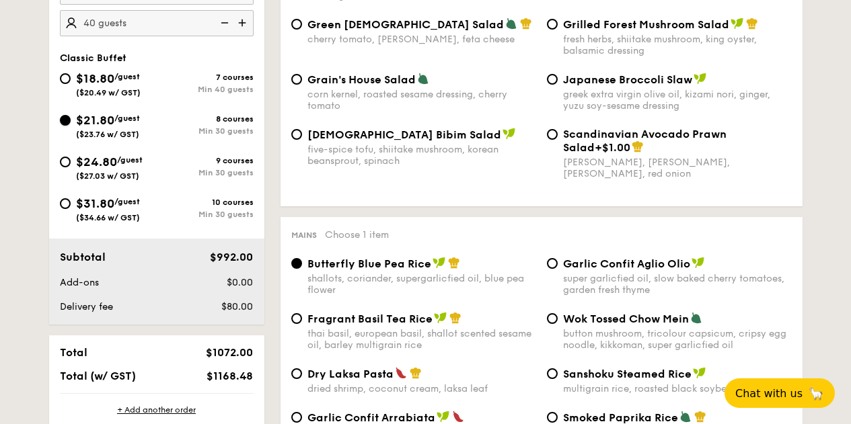
radio input "true"
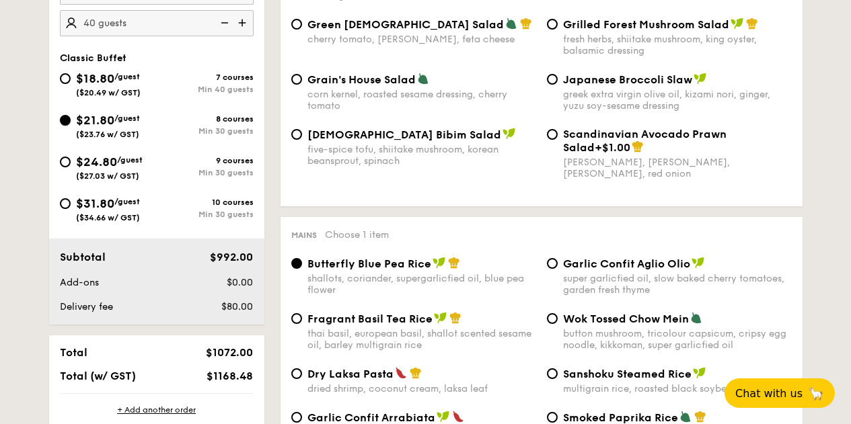
radio input "true"
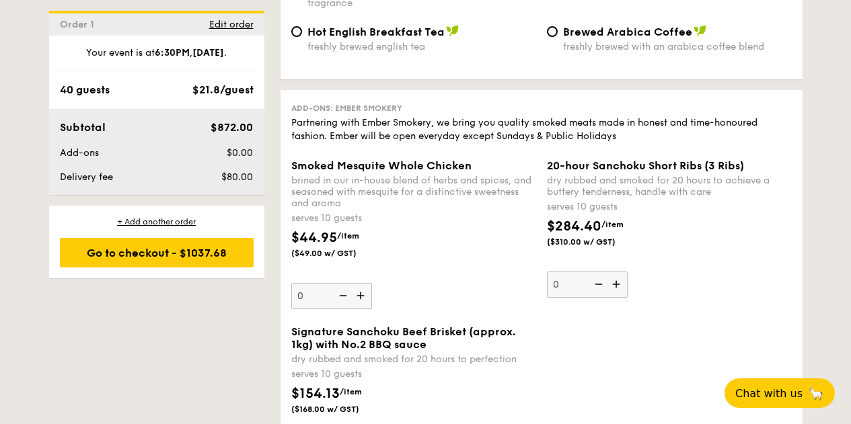
scroll to position [2742, 0]
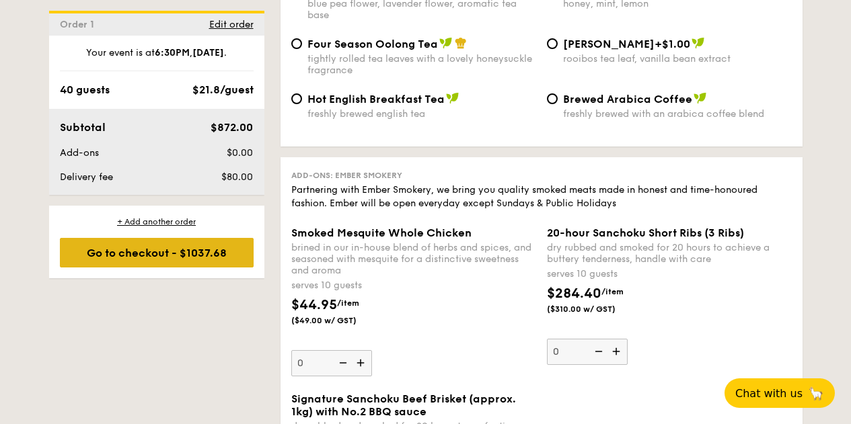
click at [195, 252] on div "Go to checkout - $1037.68" at bounding box center [157, 253] width 194 height 30
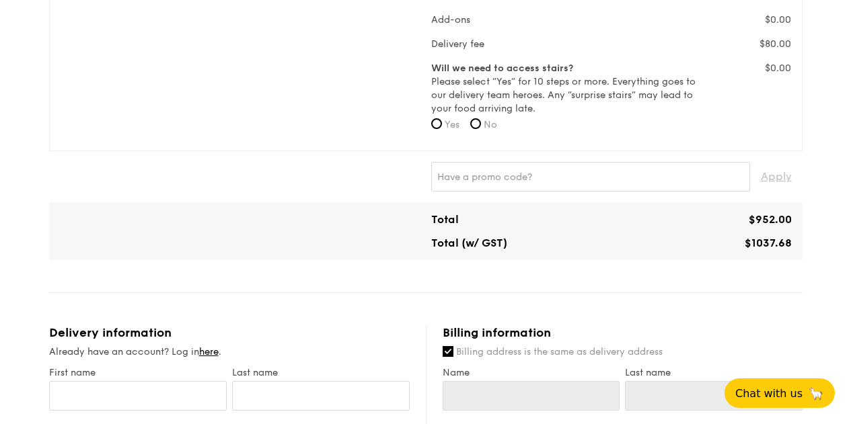
scroll to position [472, 0]
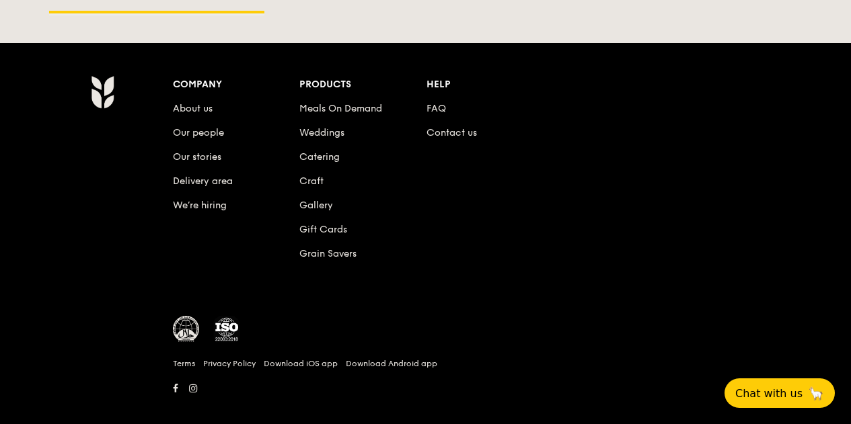
scroll to position [3315, 0]
